Goal: Task Accomplishment & Management: Manage account settings

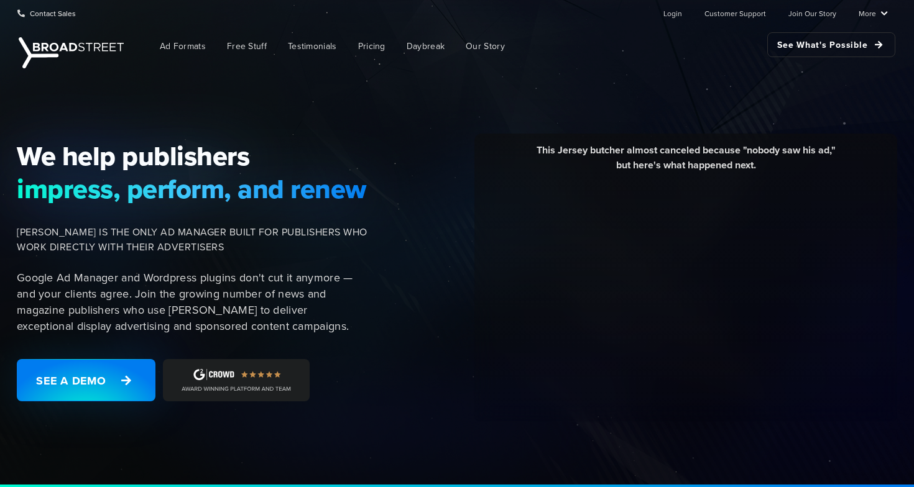
click at [686, 14] on ul "Login Customer Support Join Our Story More Resources Blog Partners Case Studies…" at bounding box center [766, 13] width 244 height 25
click at [679, 18] on link "Login" at bounding box center [672, 13] width 19 height 25
click at [673, 14] on link "Login" at bounding box center [672, 13] width 19 height 25
